Goal: Information Seeking & Learning: Learn about a topic

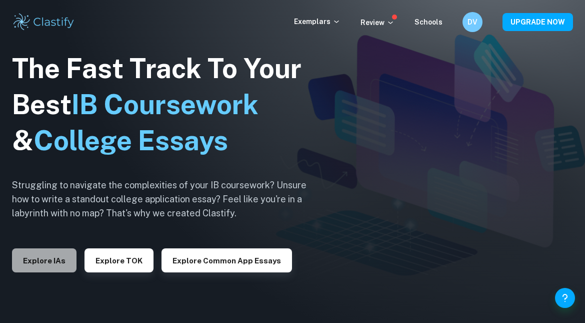
click at [44, 257] on button "Explore IAs" at bounding box center [44, 260] width 65 height 24
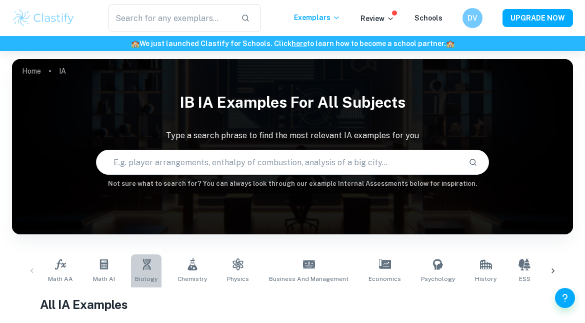
click at [141, 265] on icon at bounding box center [147, 264] width 12 height 12
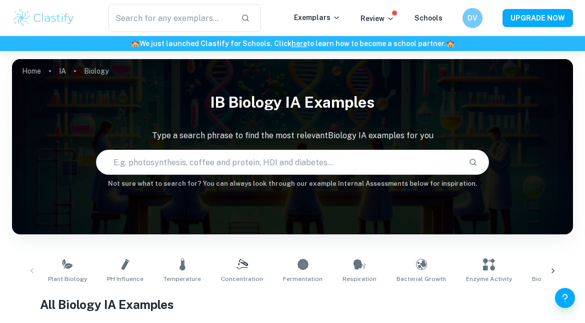
click at [275, 171] on input "text" at bounding box center [279, 162] width 364 height 28
type input "osmosis potato"
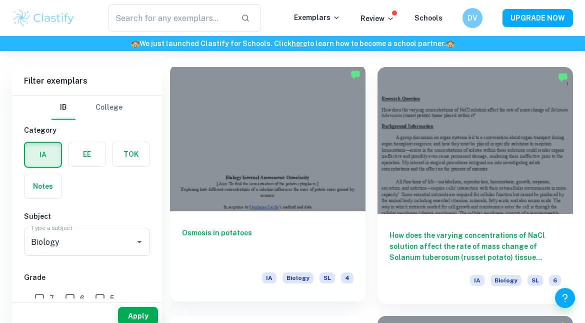
scroll to position [292, 0]
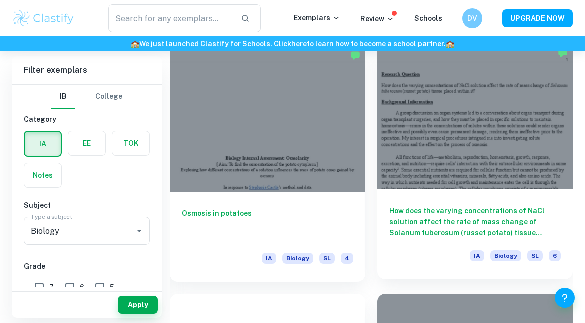
click at [436, 240] on div "How does the varying concentrations of NaCl solution affect the rate of mass ch…" at bounding box center [476, 234] width 196 height 90
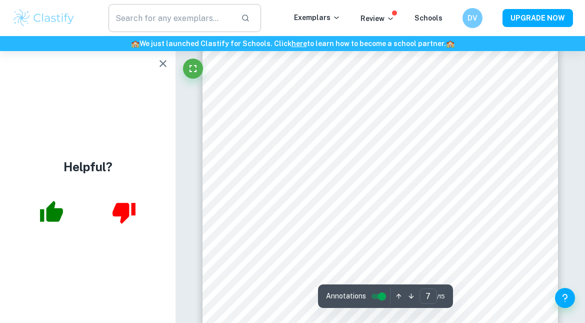
scroll to position [2940, 0]
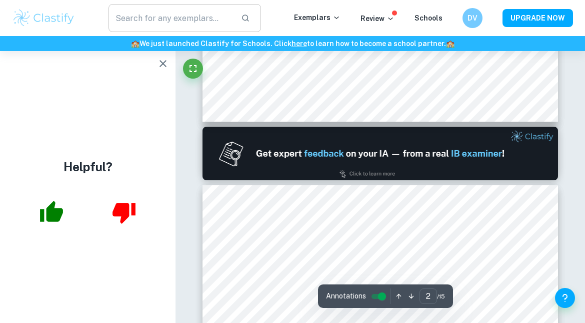
type input "1"
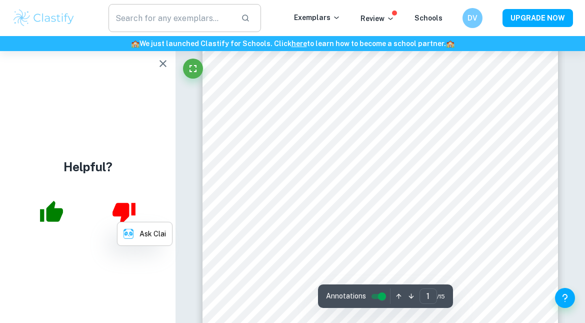
scroll to position [0, 0]
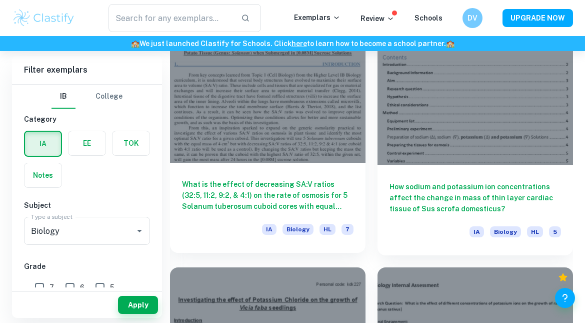
scroll to position [1533, 0]
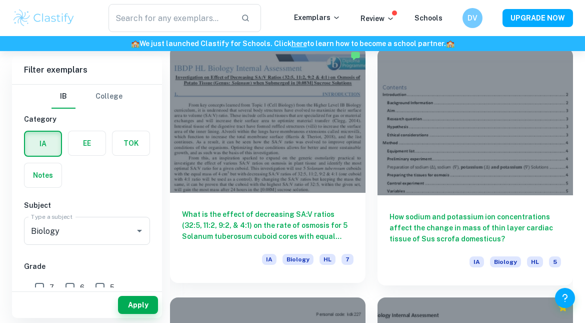
click at [232, 255] on div "IA Biology HL 7" at bounding box center [268, 262] width 172 height 17
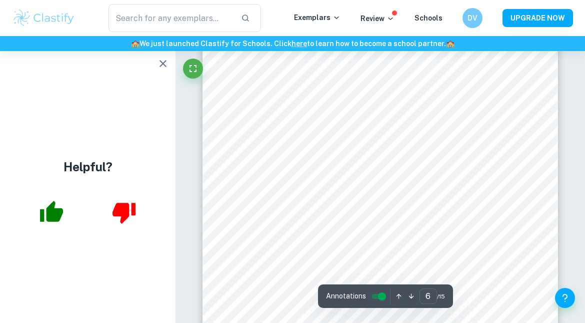
scroll to position [2566, 0]
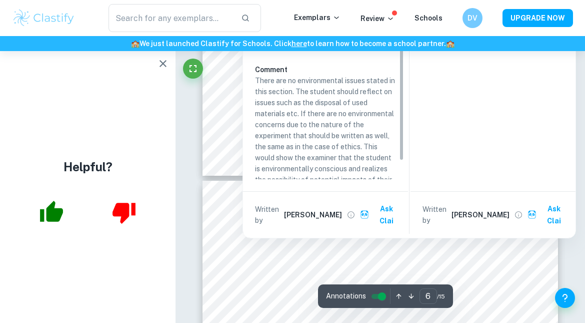
type input "7"
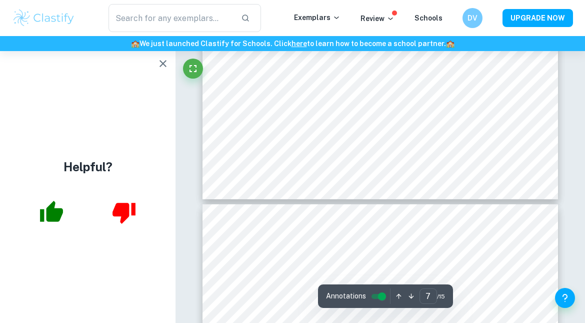
scroll to position [3236, 0]
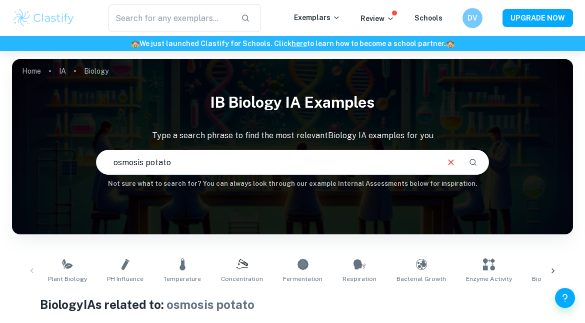
scroll to position [169, 0]
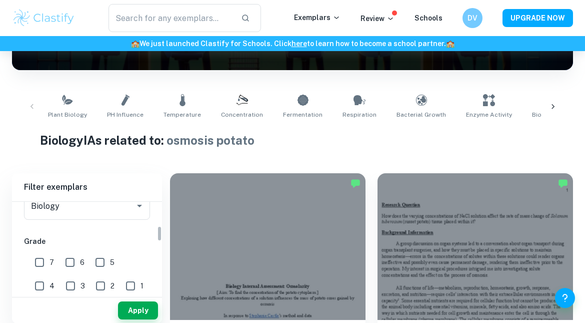
scroll to position [142, 0]
click at [45, 257] on input "7" at bounding box center [40, 262] width 20 height 20
checkbox input "true"
click at [131, 303] on button "Apply" at bounding box center [138, 310] width 40 height 18
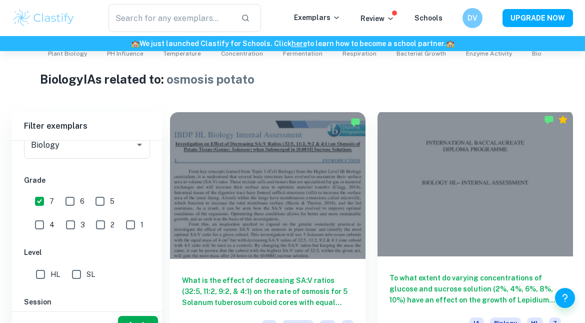
scroll to position [246, 0]
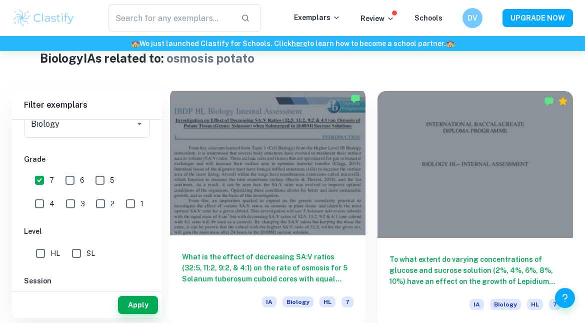
click at [314, 226] on div at bounding box center [268, 162] width 196 height 147
